Goal: Information Seeking & Learning: Check status

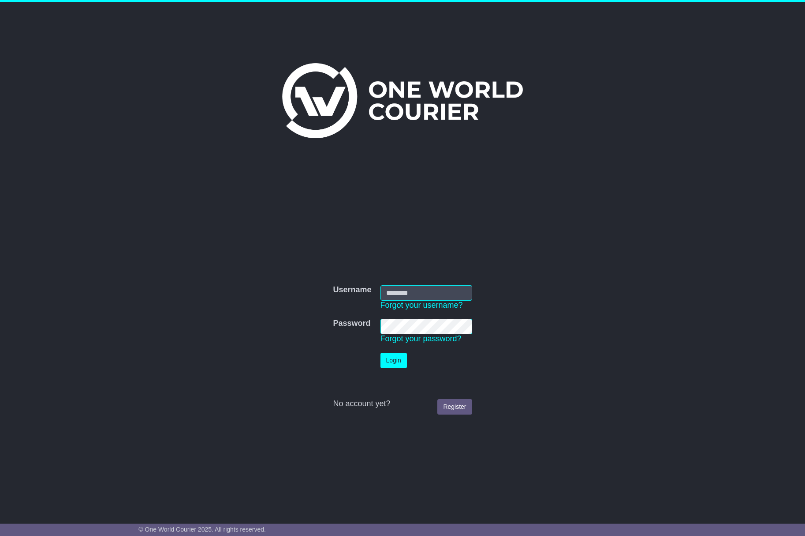
type input "**********"
click at [390, 360] on button "Login" at bounding box center [394, 359] width 26 height 15
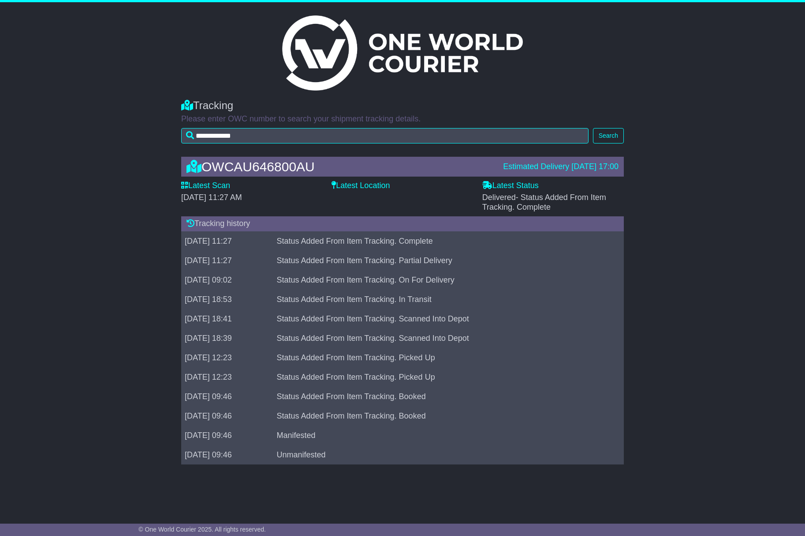
click at [775, 265] on div "OWCAU646800AU Estimated Delivery 17 Sep 2025 17:00 Latest Scan 17 September 202…" at bounding box center [402, 313] width 805 height 330
click at [556, 205] on div "Delivered - Status Added From Item Tracking. Complete" at bounding box center [554, 202] width 142 height 19
click at [630, 181] on div "OWCAU646800AU Estimated Delivery 17 Sep 2025 17:00 Latest Scan 17 September 202…" at bounding box center [402, 313] width 805 height 330
click at [209, 222] on div "Tracking history" at bounding box center [402, 223] width 443 height 15
click at [134, 227] on div "OWCAU646800AU Estimated Delivery 17 Sep 2025 17:00 Latest Scan 17 September 202…" at bounding box center [402, 313] width 805 height 330
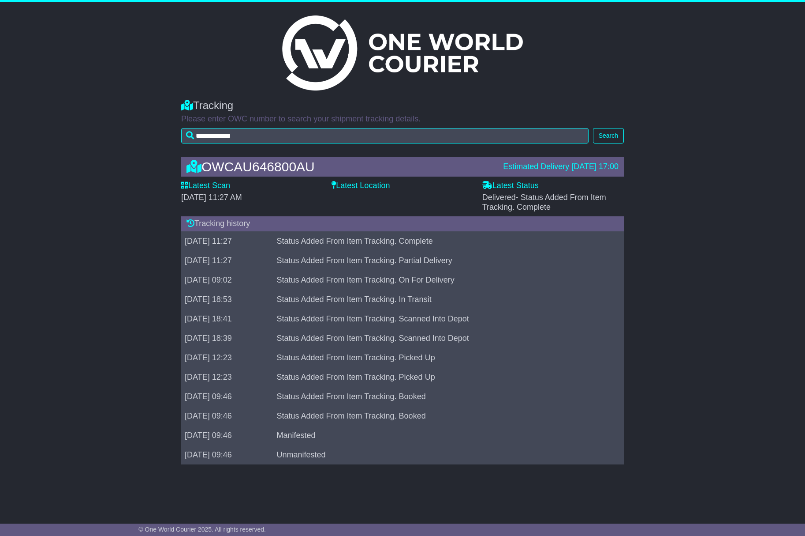
click at [689, 202] on div "OWCAU646800AU Estimated Delivery 17 Sep 2025 17:00 Latest Scan 17 September 202…" at bounding box center [402, 313] width 805 height 330
click at [525, 184] on label "Latest Status" at bounding box center [511, 186] width 56 height 10
click at [524, 198] on span "- Status Added From Item Tracking. Complete" at bounding box center [545, 202] width 124 height 19
drag, startPoint x: 524, startPoint y: 198, endPoint x: 557, endPoint y: 151, distance: 56.9
click at [557, 151] on div "OWCAU646800AU Estimated Delivery 17 Sep 2025 17:00 Latest Scan 17 September 202…" at bounding box center [403, 313] width 452 height 330
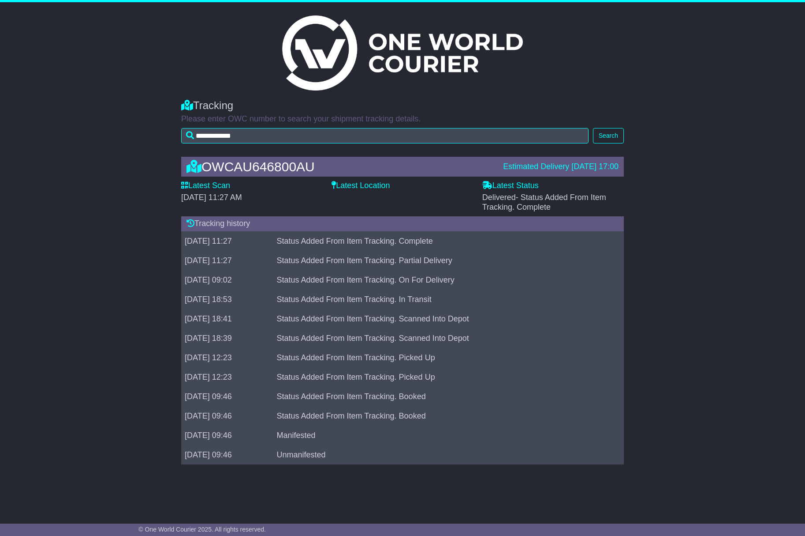
click at [211, 182] on label "Latest Scan" at bounding box center [205, 186] width 49 height 10
click at [223, 167] on div "OWCAU646800AU" at bounding box center [340, 166] width 317 height 15
click at [378, 185] on label "Latest Location" at bounding box center [361, 186] width 58 height 10
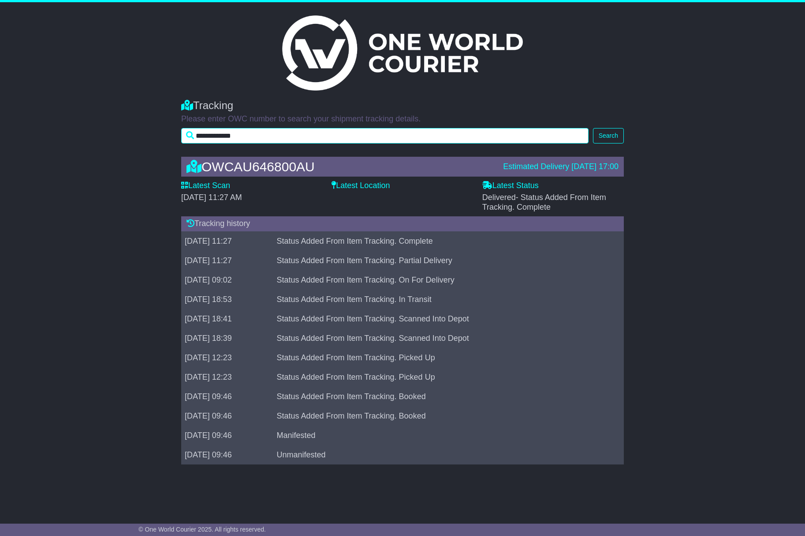
drag, startPoint x: 184, startPoint y: 140, endPoint x: 109, endPoint y: 140, distance: 75.4
click at [110, 140] on div "**********" at bounding box center [402, 118] width 805 height 57
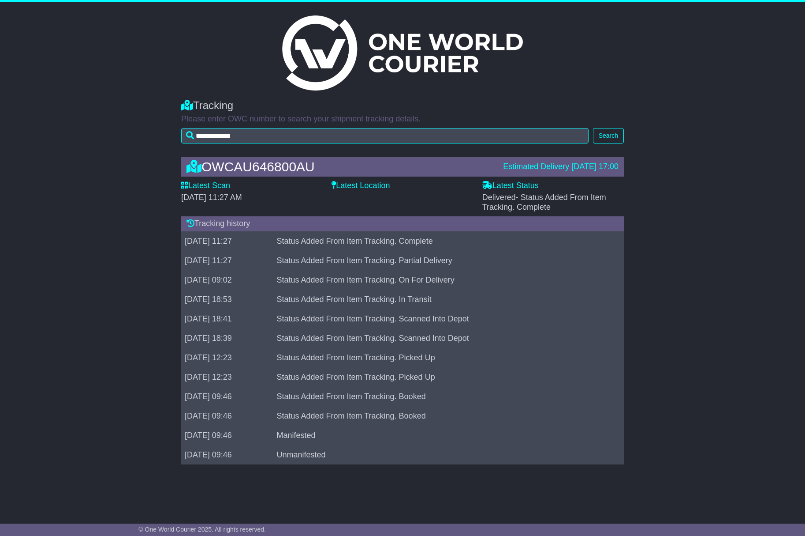
click at [136, 272] on div "OWCAU646800AU Estimated Delivery 17 Sep 2025 17:00 Latest Scan 17 September 202…" at bounding box center [402, 313] width 805 height 330
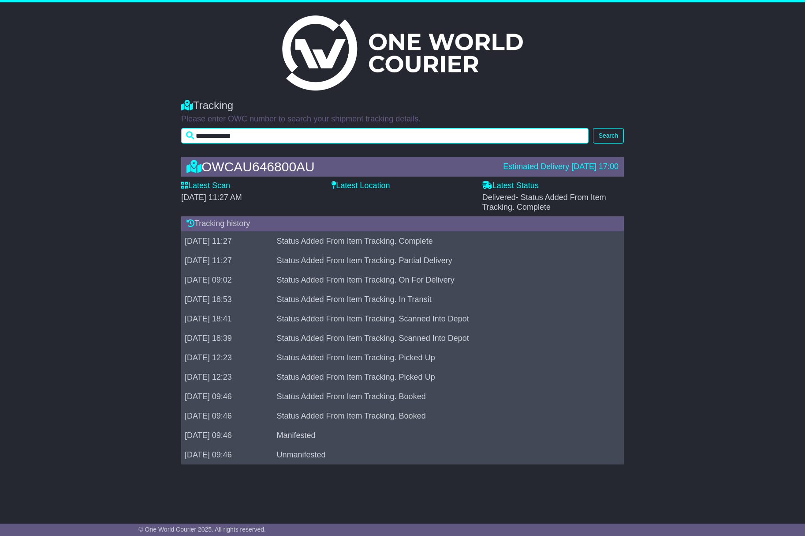
drag, startPoint x: 289, startPoint y: 135, endPoint x: 151, endPoint y: 139, distance: 137.7
click at [151, 139] on div "**********" at bounding box center [402, 118] width 805 height 57
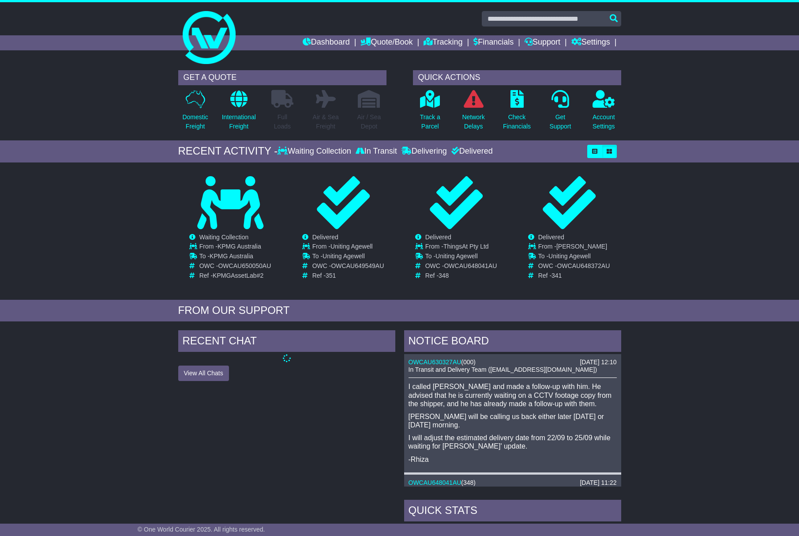
click at [199, 431] on div "RECENT CHAT View All Chats Hide All Chats" at bounding box center [287, 515] width 226 height 371
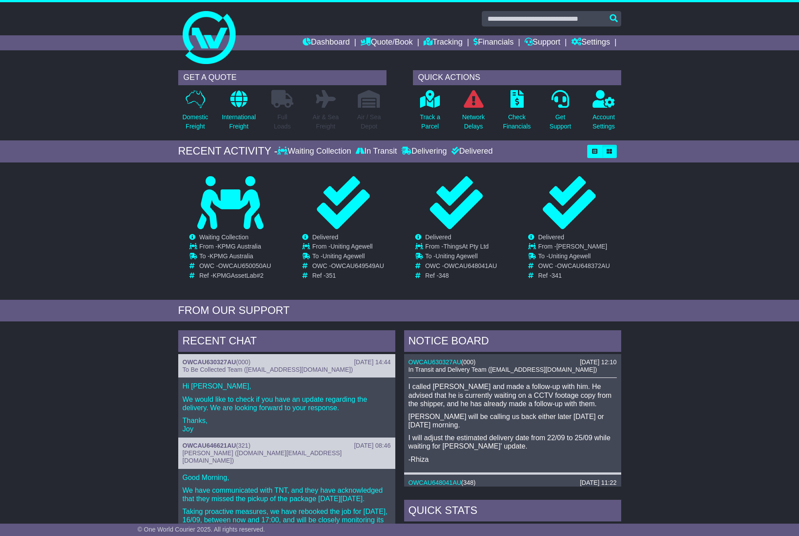
click at [493, 444] on p "I will adjust the estimated delivery date from 22/09 to 25/09 while waiting for…" at bounding box center [512, 441] width 208 height 17
click at [527, 420] on p "James will be calling us back either later today or tomorrow morning." at bounding box center [512, 420] width 208 height 17
click at [462, 413] on p "James will be calling us back either later today or tomorrow morning." at bounding box center [512, 420] width 208 height 17
click at [442, 433] on div "I called James and made a follow-up with him. He advised that he is currently w…" at bounding box center [512, 422] width 208 height 81
click at [105, 382] on div "RECENT CHAT 22 Sep 2025 14:44 OWCAU630327AU ( 000 ) To Be Collected Team (picku…" at bounding box center [399, 516] width 799 height 381
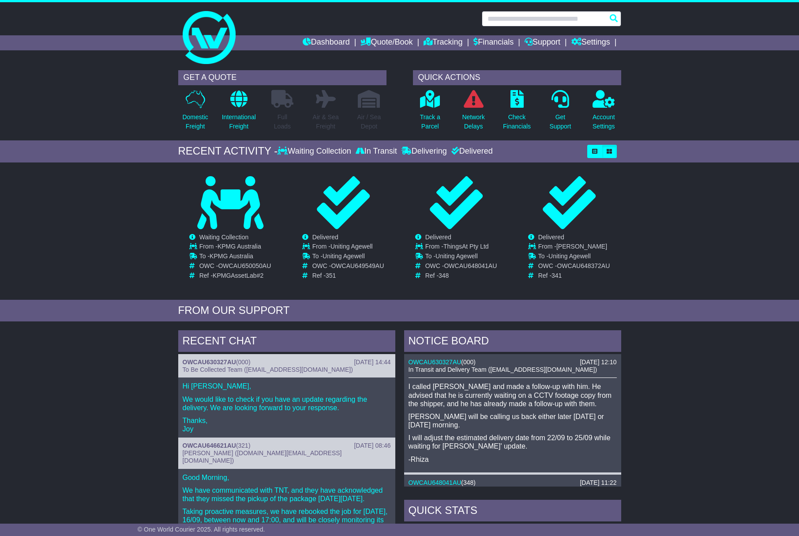
click at [534, 15] on input "text" at bounding box center [551, 18] width 139 height 15
click at [261, 509] on p "Taking proactive measures, we have rebooked the job for today, 16/09, between n…" at bounding box center [287, 520] width 208 height 26
click at [116, 392] on div "RECENT CHAT 22 Sep 2025 14:44 OWCAU630327AU ( 000 ) To Be Collected Team (picku…" at bounding box center [399, 516] width 799 height 381
click at [537, 19] on input "text" at bounding box center [551, 18] width 139 height 15
click at [312, 40] on link "Dashboard" at bounding box center [326, 42] width 47 height 15
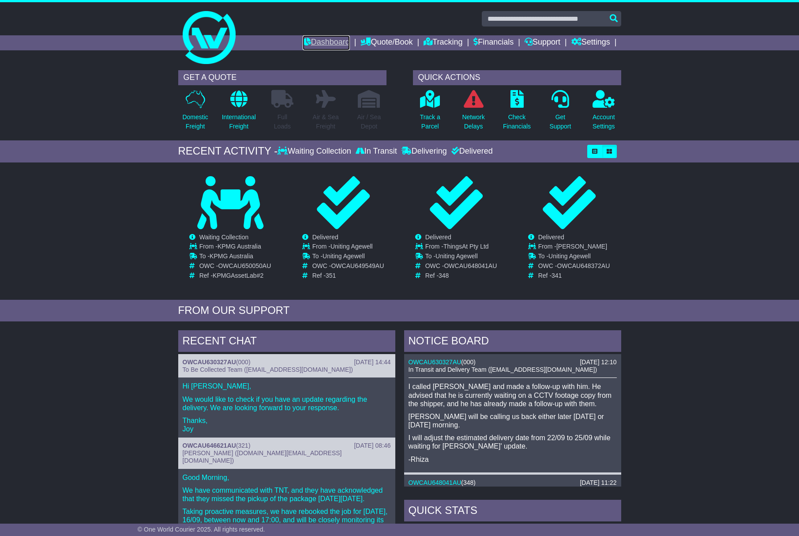
click at [316, 41] on link "Dashboard" at bounding box center [326, 42] width 47 height 15
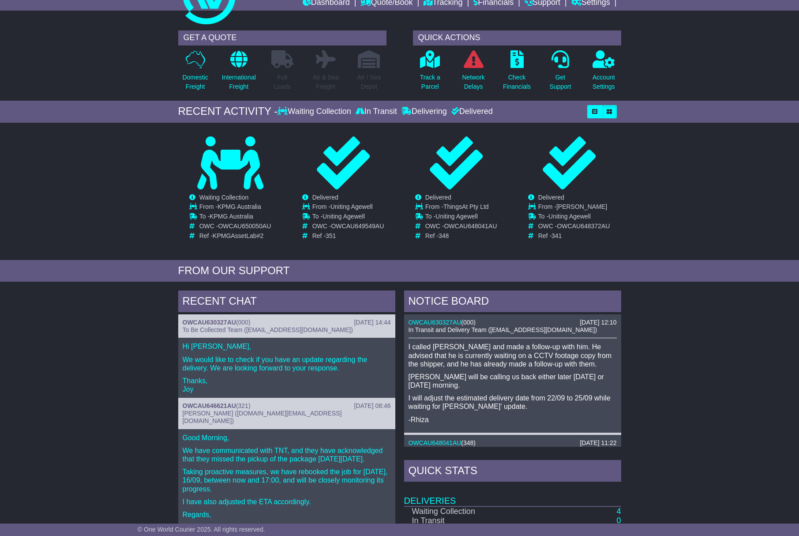
scroll to position [189, 0]
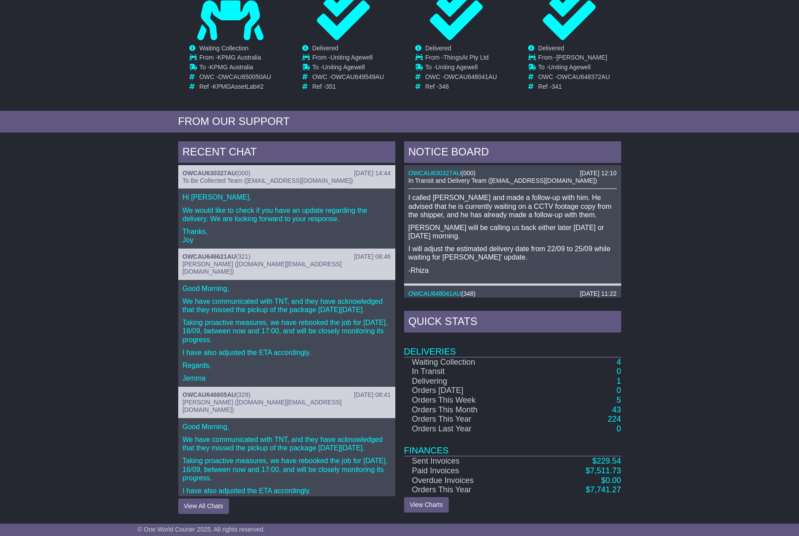
click at [123, 322] on div "RECENT CHAT [DATE] 14:44 OWCAU630327AU ( 000 ) To Be Collected Team ([EMAIL_ADD…" at bounding box center [399, 327] width 799 height 381
click at [689, 406] on div "RECENT CHAT 22 Sep 2025 14:44 OWCAU630327AU ( 000 ) To Be Collected Team (picku…" at bounding box center [399, 327] width 799 height 381
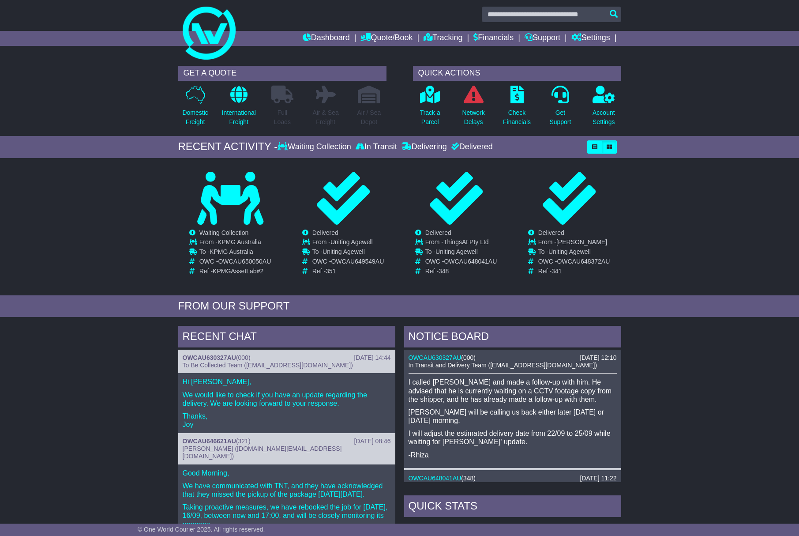
scroll to position [0, 0]
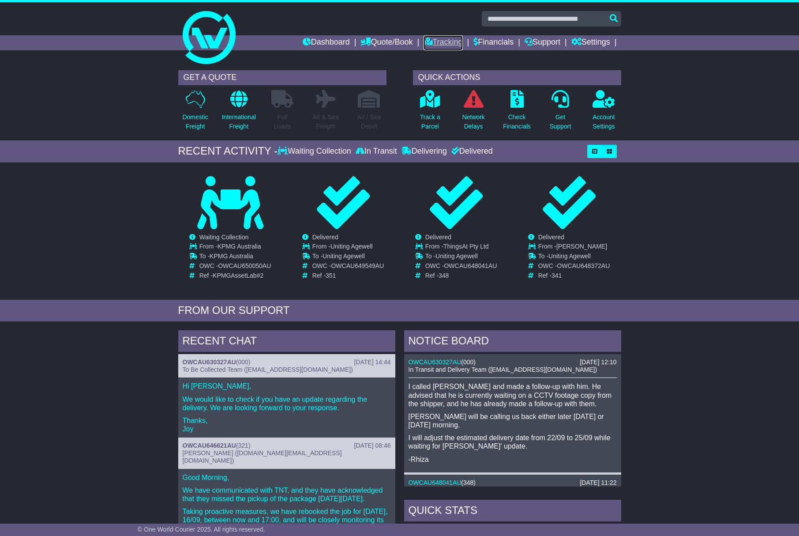
click at [432, 45] on link "Tracking" at bounding box center [442, 42] width 39 height 15
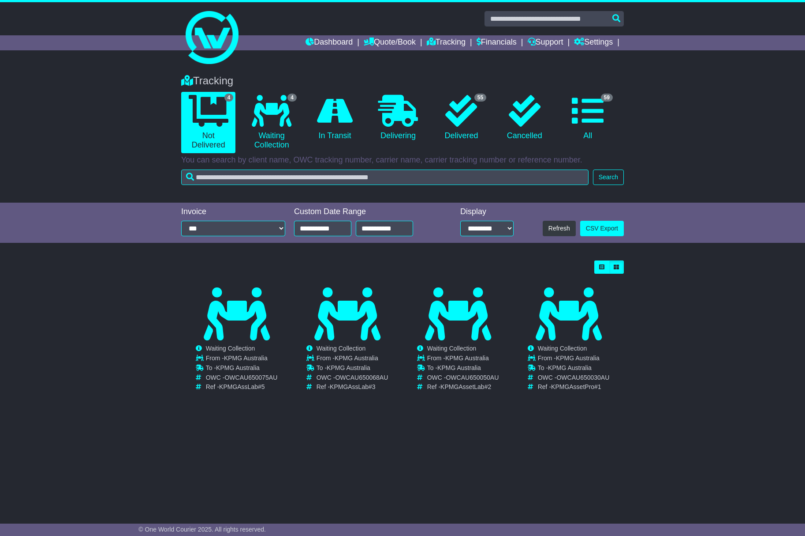
click at [63, 371] on div "Loading... No bookings found Carrier OWC / Carrier # Pickup Delivery Status 427…" at bounding box center [402, 333] width 805 height 155
click at [594, 227] on link "CSV Export" at bounding box center [603, 228] width 44 height 15
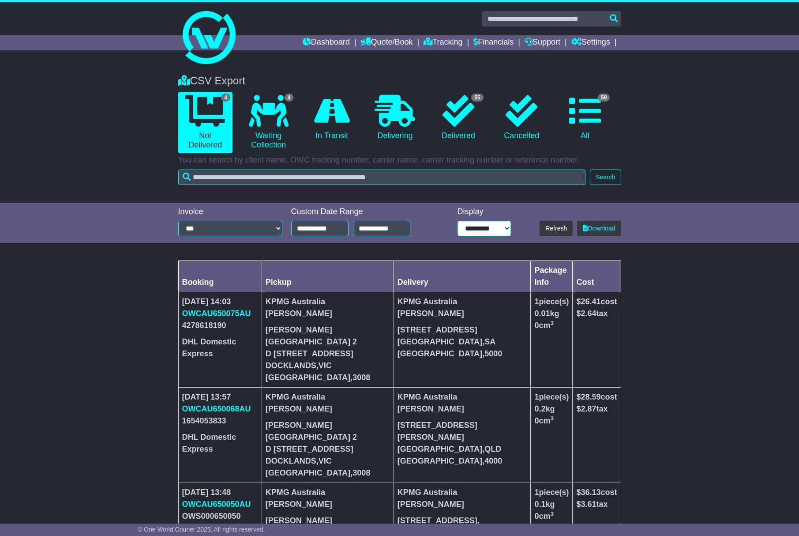
click at [502, 229] on select "**********" at bounding box center [483, 228] width 53 height 15
select select "**"
click at [460, 221] on select "**********" at bounding box center [483, 228] width 53 height 15
click at [272, 226] on select "**********" at bounding box center [230, 228] width 104 height 15
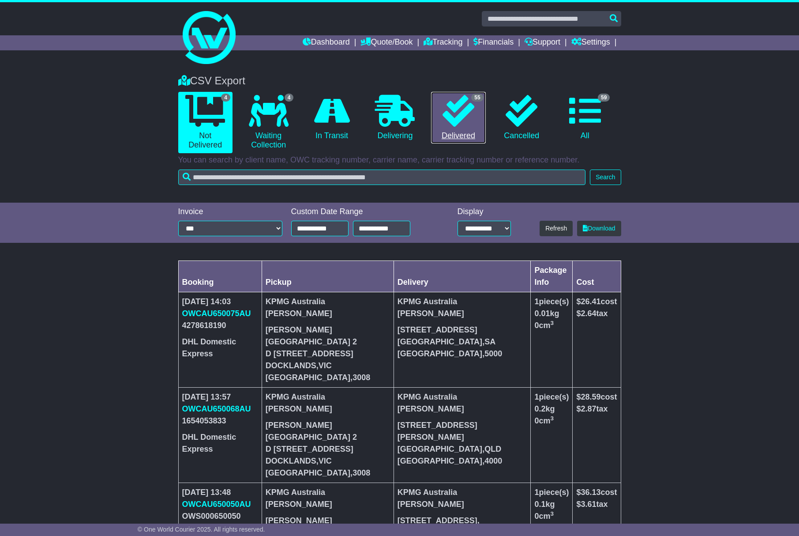
click at [448, 131] on link "55 Delivered" at bounding box center [458, 118] width 54 height 52
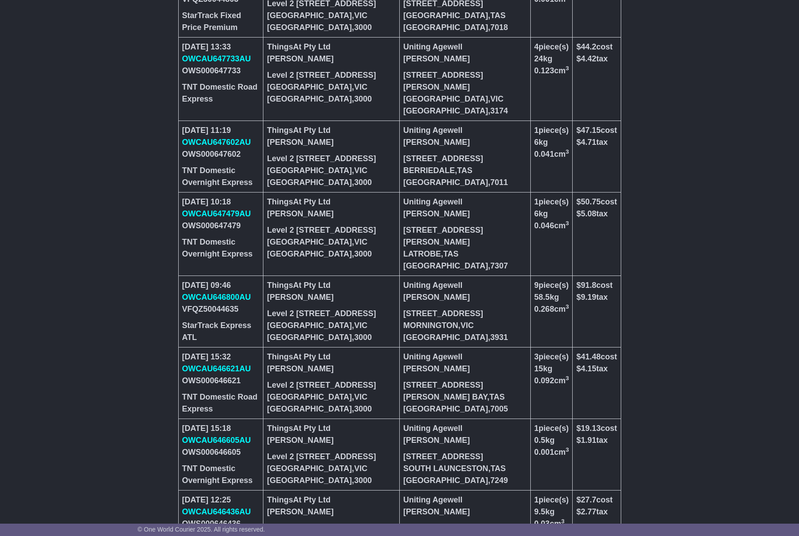
scroll to position [750, 0]
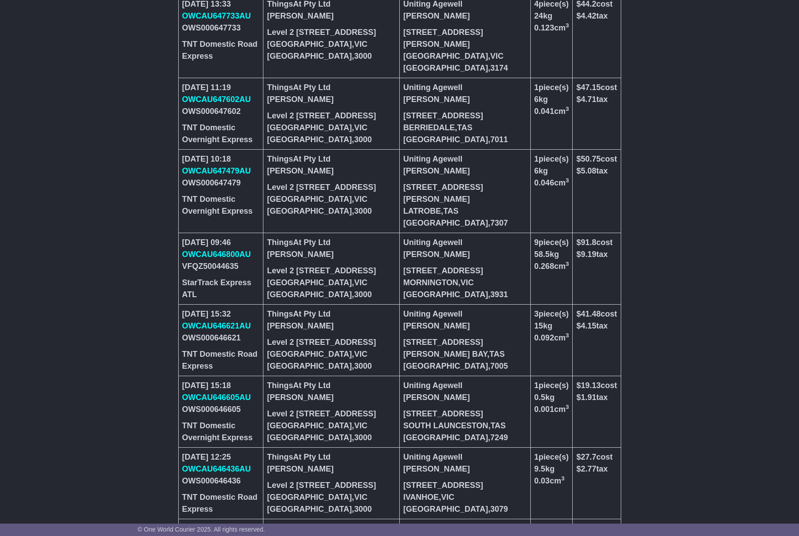
click at [345, 360] on div "Australia , 3000" at bounding box center [331, 366] width 129 height 12
click at [316, 236] on div "ThingsAt Pty Ltd" at bounding box center [331, 242] width 129 height 12
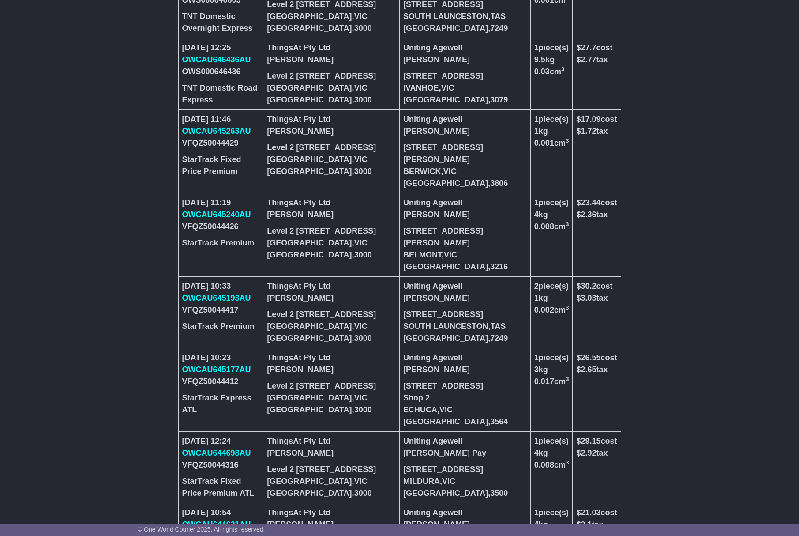
scroll to position [1138, 0]
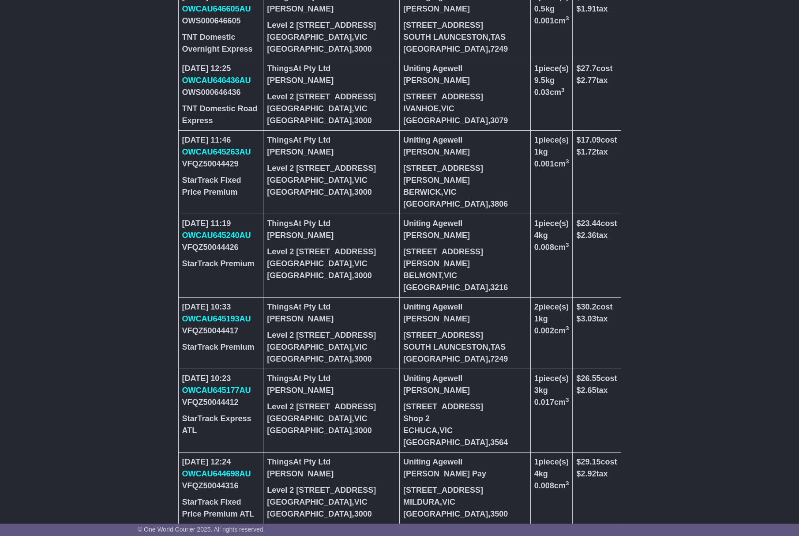
click at [452, 270] on div "BELMONT , VIC" at bounding box center [465, 276] width 124 height 12
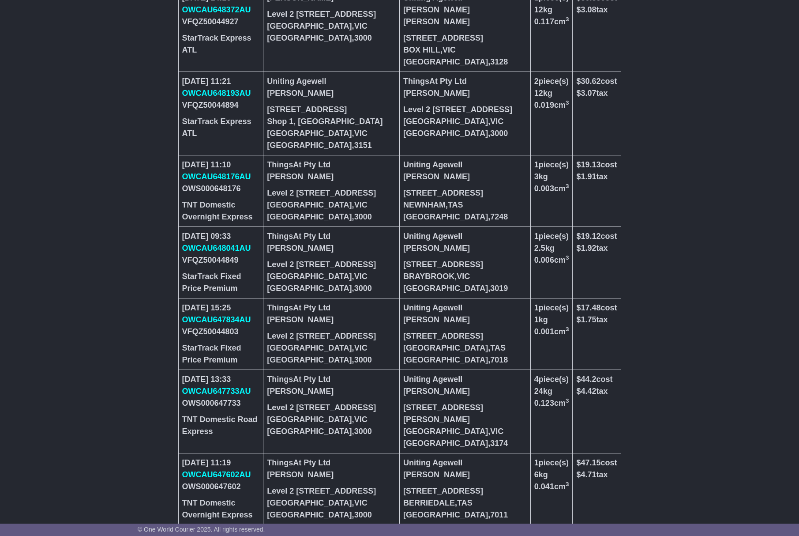
scroll to position [212, 0]
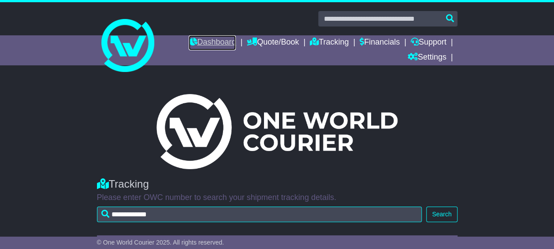
click at [215, 39] on link "Dashboard" at bounding box center [212, 42] width 47 height 15
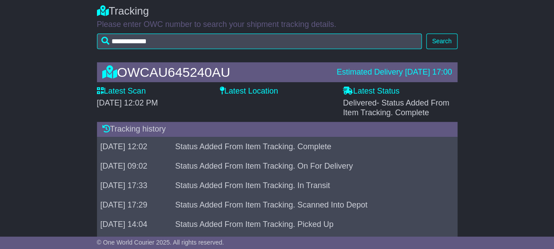
scroll to position [202, 0]
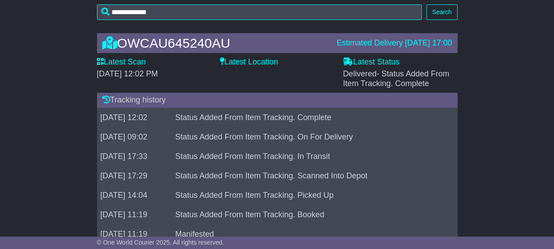
click at [284, 137] on td "Status Added From Item Tracking. On For Delivery" at bounding box center [310, 136] width 276 height 19
click at [308, 139] on td "Status Added From Item Tracking. On For Delivery" at bounding box center [310, 136] width 276 height 19
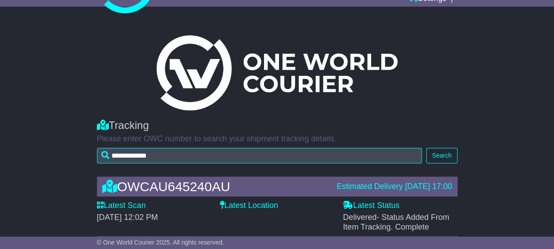
scroll to position [114, 0]
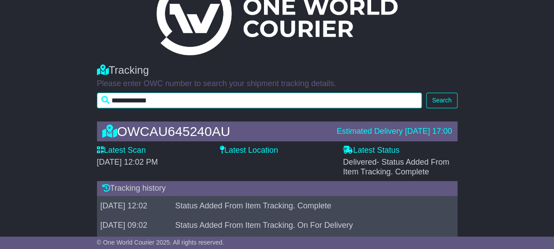
drag, startPoint x: 191, startPoint y: 101, endPoint x: 82, endPoint y: 104, distance: 108.6
click at [82, 104] on div "**********" at bounding box center [277, 83] width 554 height 57
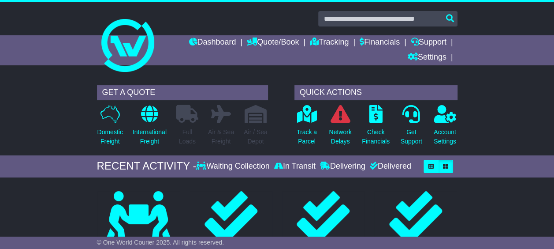
click at [338, 161] on div "Delivering" at bounding box center [343, 166] width 50 height 10
click at [348, 166] on div "Delivering" at bounding box center [343, 166] width 50 height 10
click at [327, 40] on link "Tracking" at bounding box center [329, 42] width 39 height 15
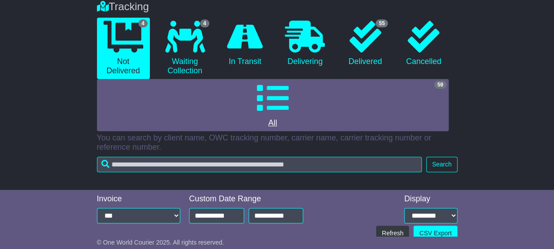
scroll to position [88, 0]
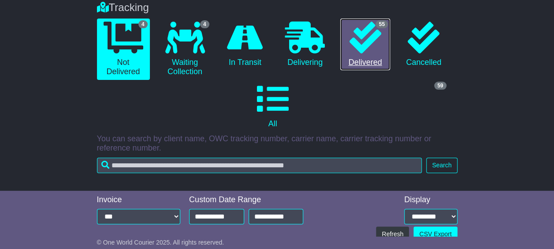
click at [372, 46] on icon at bounding box center [366, 38] width 32 height 32
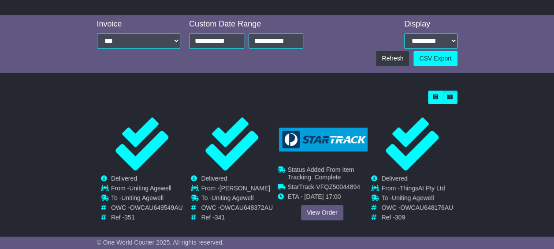
scroll to position [265, 0]
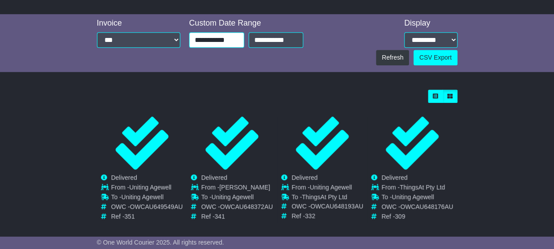
click at [233, 39] on input "**********" at bounding box center [216, 39] width 55 height 15
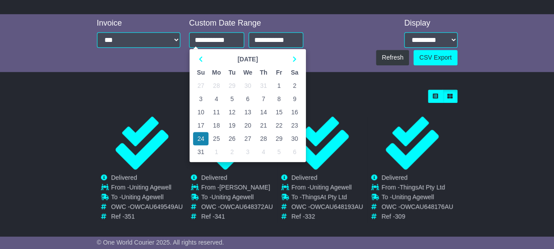
click at [348, 40] on div "**********" at bounding box center [278, 43] width 370 height 49
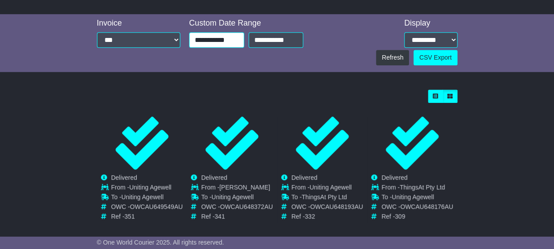
click at [210, 41] on input "**********" at bounding box center [216, 39] width 55 height 15
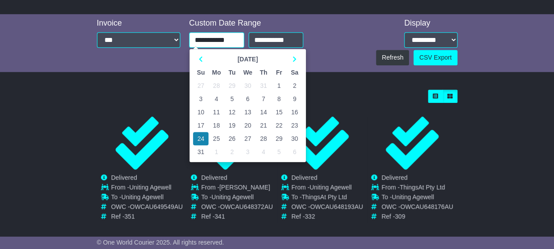
click at [217, 150] on td "1" at bounding box center [217, 151] width 16 height 13
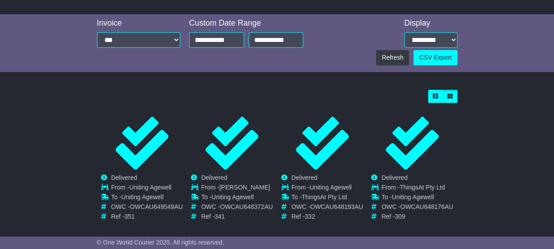
click at [343, 88] on div "Loading... No bookings found Carrier OWC / Carrier # Pickup Delivery Status OWS…" at bounding box center [278, 246] width 370 height 323
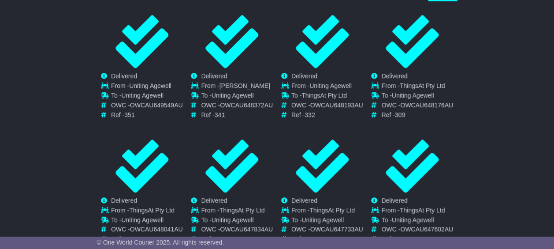
scroll to position [262, 0]
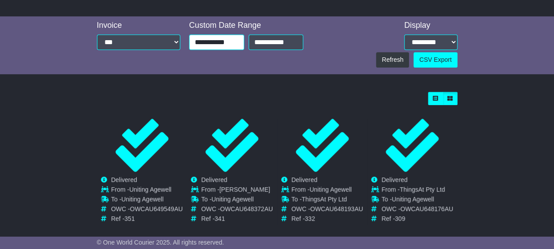
click at [231, 42] on input "**********" at bounding box center [216, 41] width 55 height 15
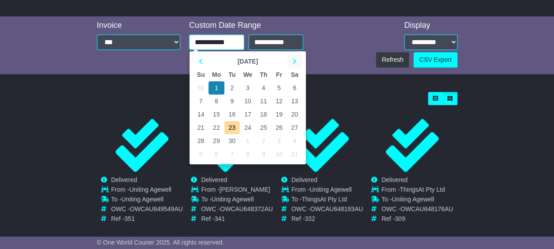
click at [296, 60] on icon at bounding box center [295, 61] width 4 height 6
click at [204, 58] on th at bounding box center [200, 61] width 15 height 13
click at [277, 99] on td "12" at bounding box center [278, 100] width 15 height 13
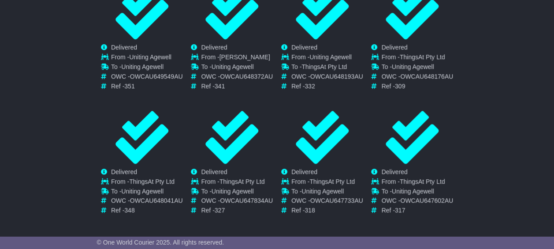
scroll to position [439, 0]
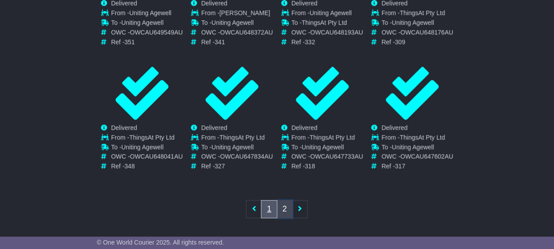
drag, startPoint x: 288, startPoint y: 207, endPoint x: 269, endPoint y: 200, distance: 19.8
click at [287, 207] on link "2" at bounding box center [285, 209] width 16 height 18
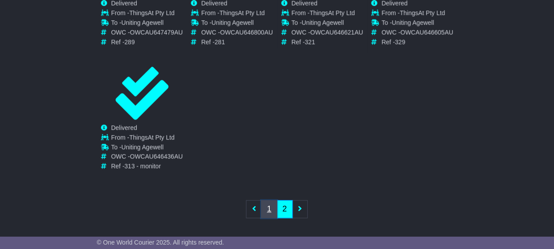
drag, startPoint x: 267, startPoint y: 210, endPoint x: 274, endPoint y: 206, distance: 8.7
click at [266, 210] on link "1" at bounding box center [269, 209] width 16 height 18
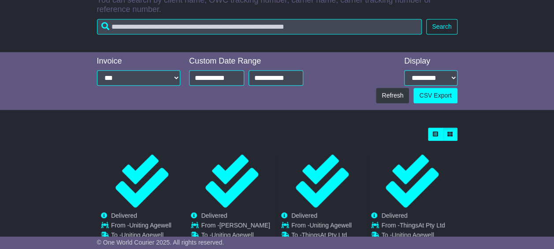
scroll to position [218, 0]
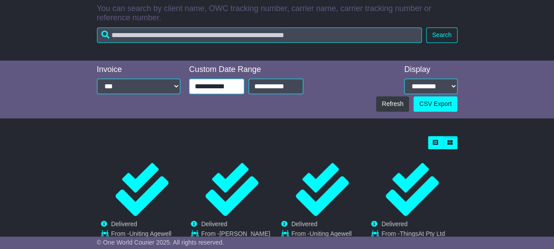
click at [209, 90] on input "**********" at bounding box center [216, 86] width 55 height 15
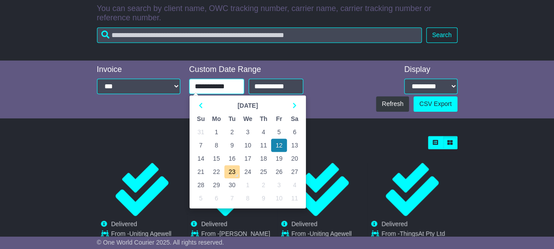
click at [201, 144] on td "7" at bounding box center [200, 145] width 15 height 13
type input "**********"
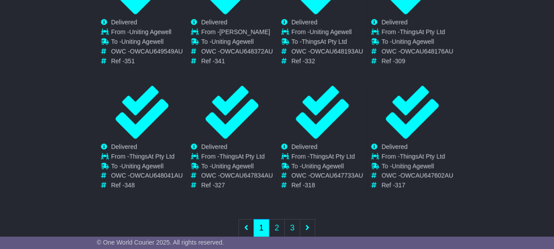
scroll to position [439, 0]
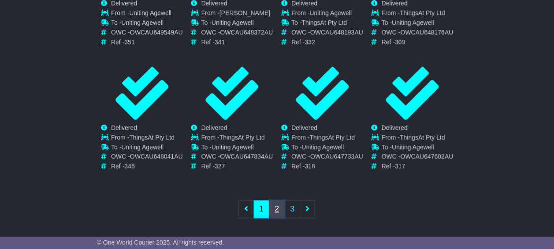
click at [280, 205] on link "2" at bounding box center [277, 209] width 16 height 18
click at [293, 205] on link "3" at bounding box center [293, 209] width 16 height 18
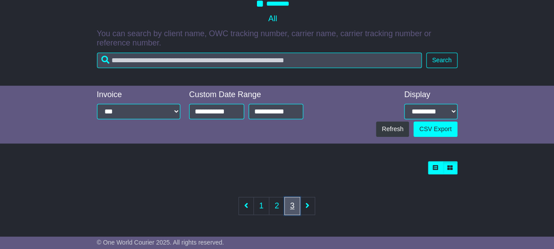
scroll to position [435, 0]
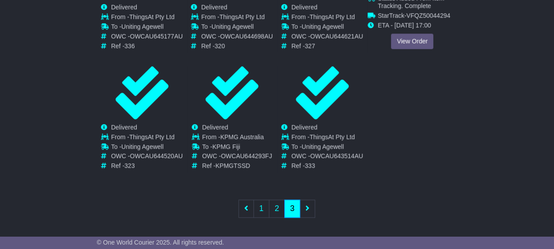
click at [416, 40] on link "View Order" at bounding box center [412, 41] width 42 height 15
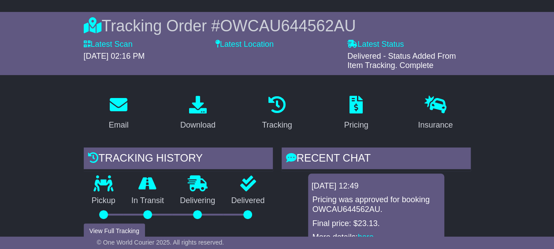
scroll to position [68, 0]
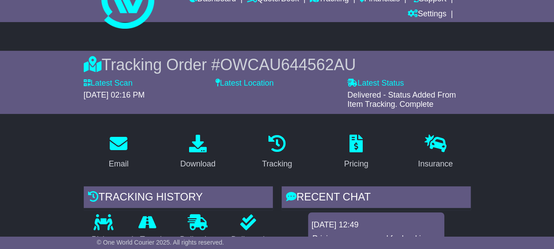
scroll to position [0, 0]
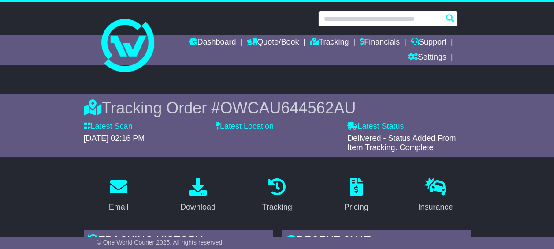
click at [385, 17] on input "text" at bounding box center [387, 18] width 139 height 15
paste input "**********"
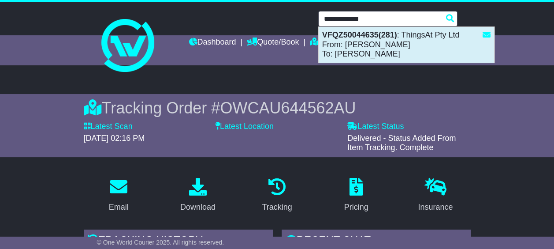
click at [388, 56] on div "VFQZ50044635(281) : ThingsAt Pty Ltd From: [PERSON_NAME] To: [PERSON_NAME]" at bounding box center [407, 45] width 176 height 36
type input "**********"
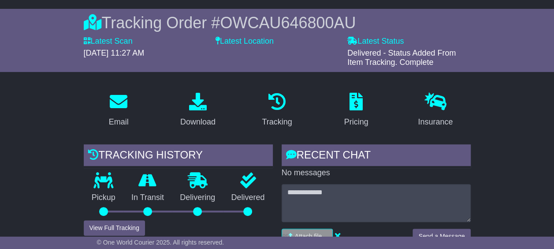
scroll to position [265, 0]
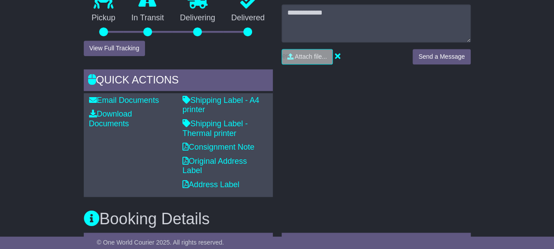
click at [356, 126] on div "RECENT CHAT Loading... No messages Attach file..." at bounding box center [376, 81] width 198 height 232
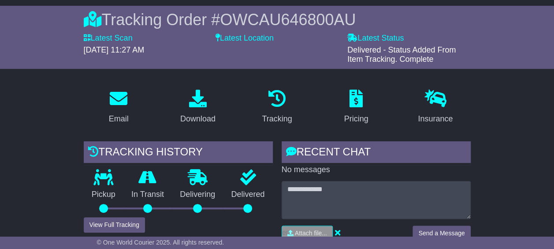
scroll to position [0, 0]
